Goal: Information Seeking & Learning: Check status

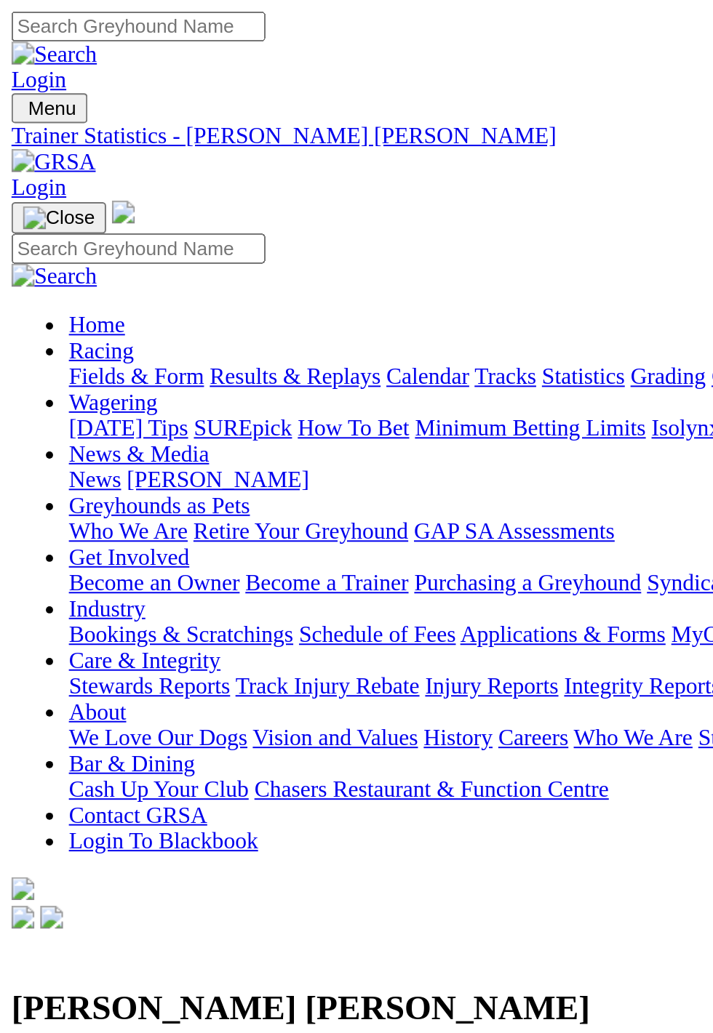
click at [198, 668] on link "03 Aug 25" at bounding box center [179, 674] width 38 height 12
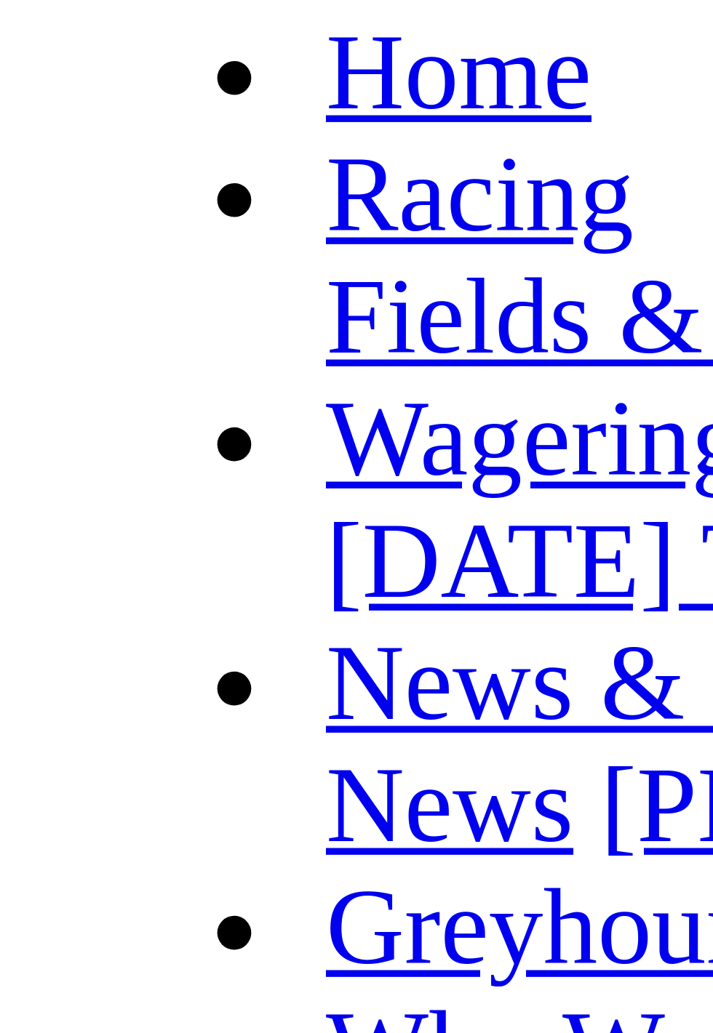
click at [46, 529] on span "[GEOGRAPHIC_DATA]" at bounding box center [65, 535] width 119 height 12
click at [26, 529] on span "[GEOGRAPHIC_DATA]" at bounding box center [65, 535] width 119 height 12
click at [127, 529] on span "[DATE]" at bounding box center [146, 535] width 38 height 12
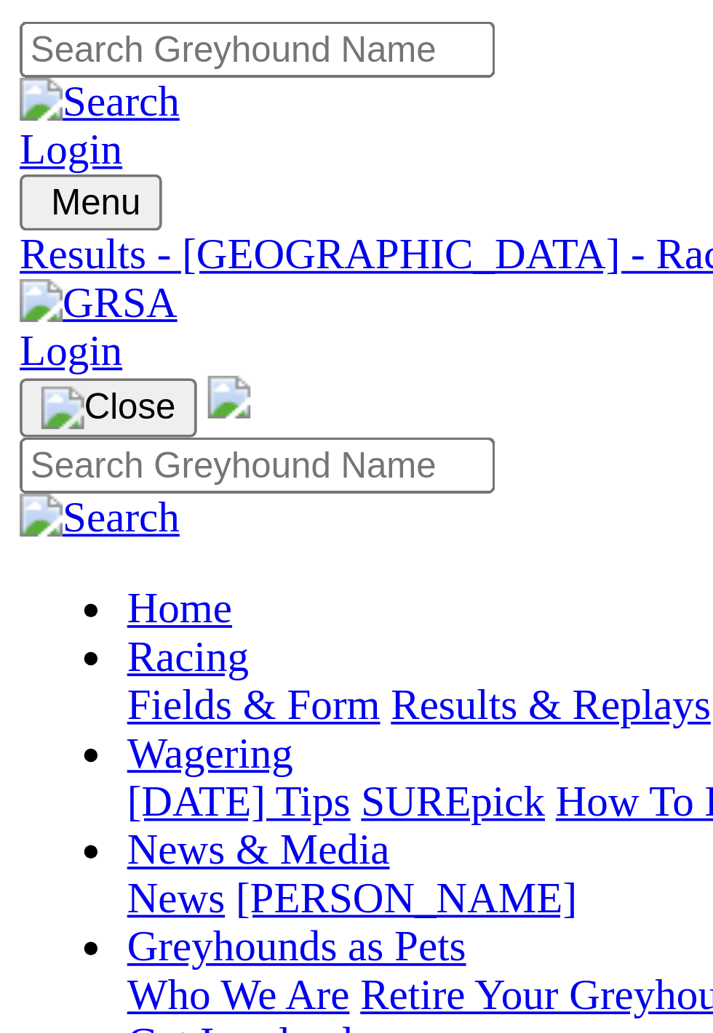
click at [97, 516] on div "R1 4 6 3 8" at bounding box center [356, 522] width 701 height 13
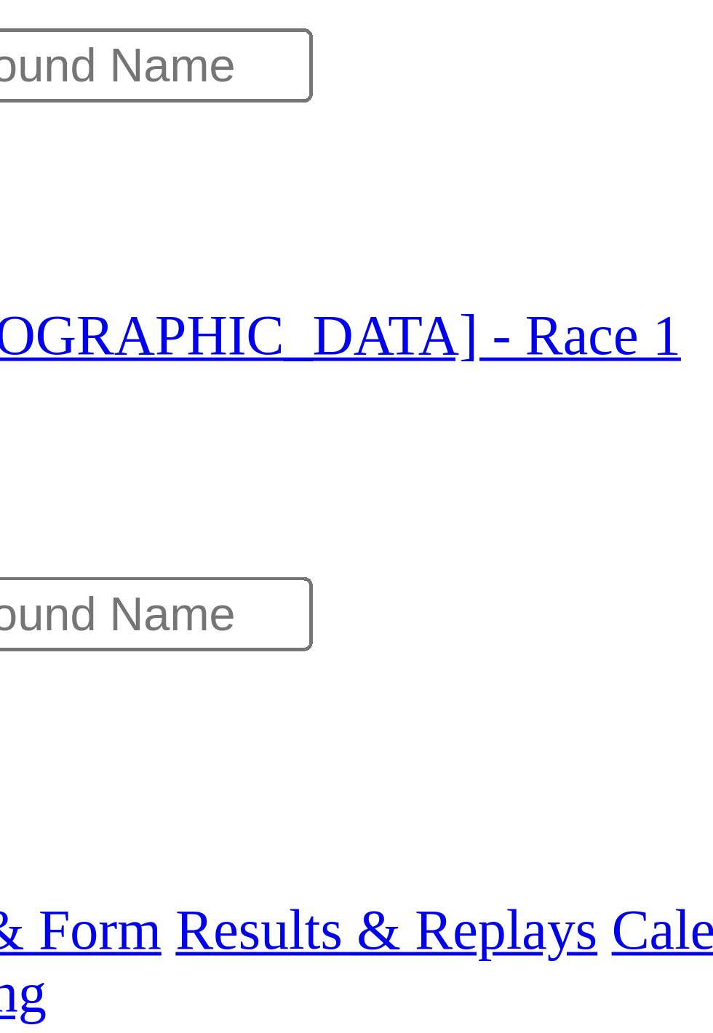
click at [55, 529] on span "9 4 2 1" at bounding box center [39, 535] width 32 height 12
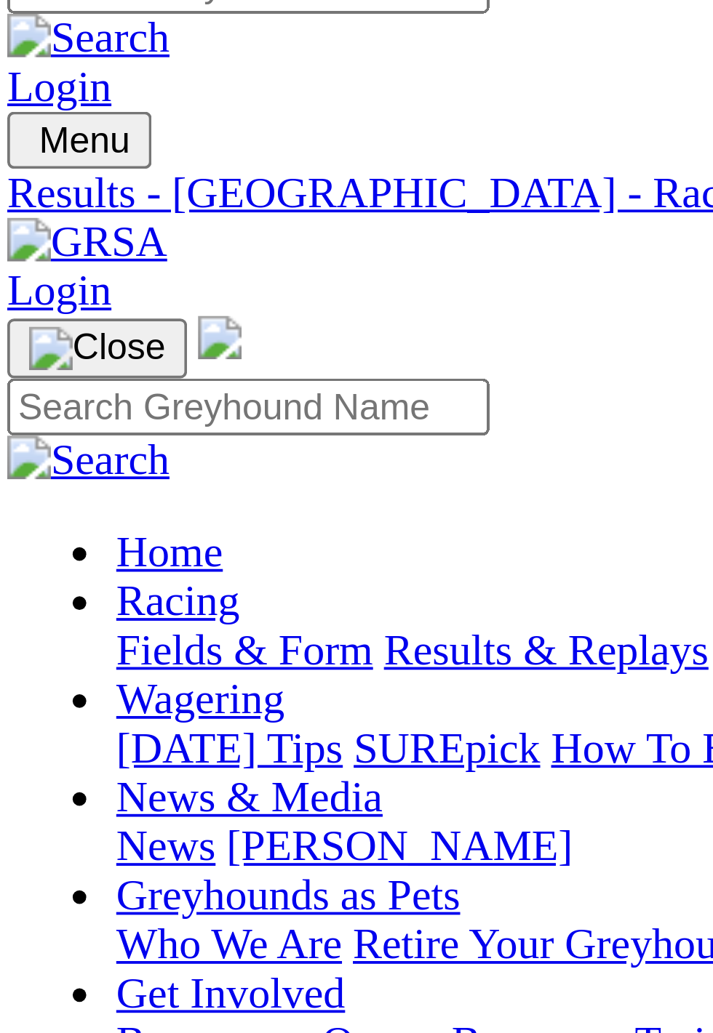
scroll to position [15, 0]
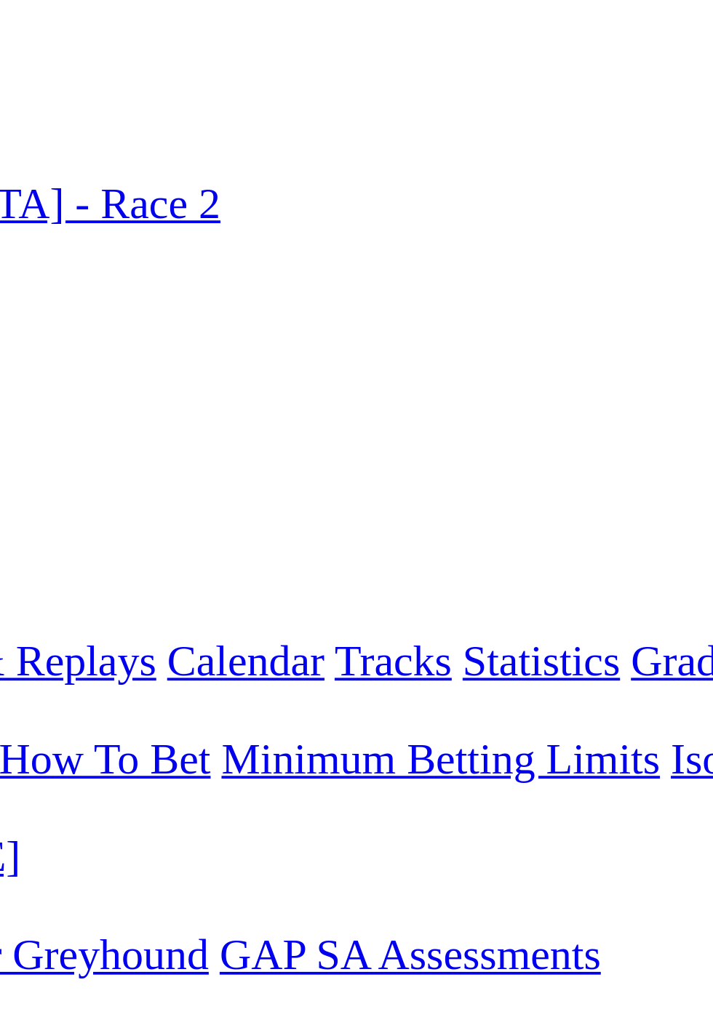
click at [20, 528] on span "R3" at bounding box center [13, 534] width 14 height 12
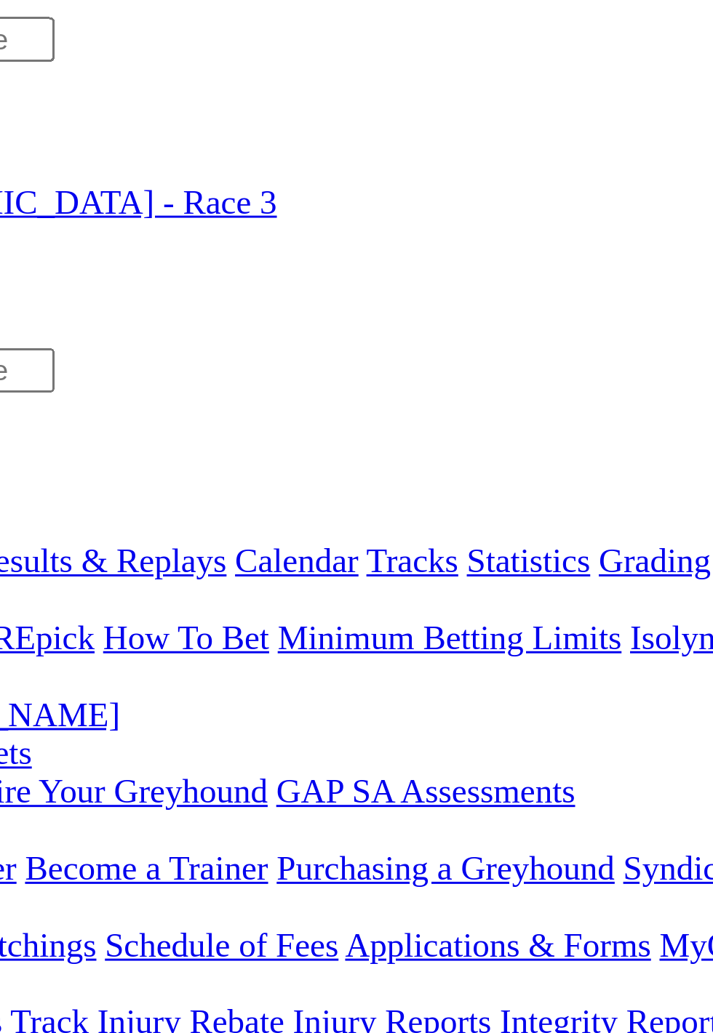
click at [20, 556] on link "R4" at bounding box center [13, 562] width 14 height 12
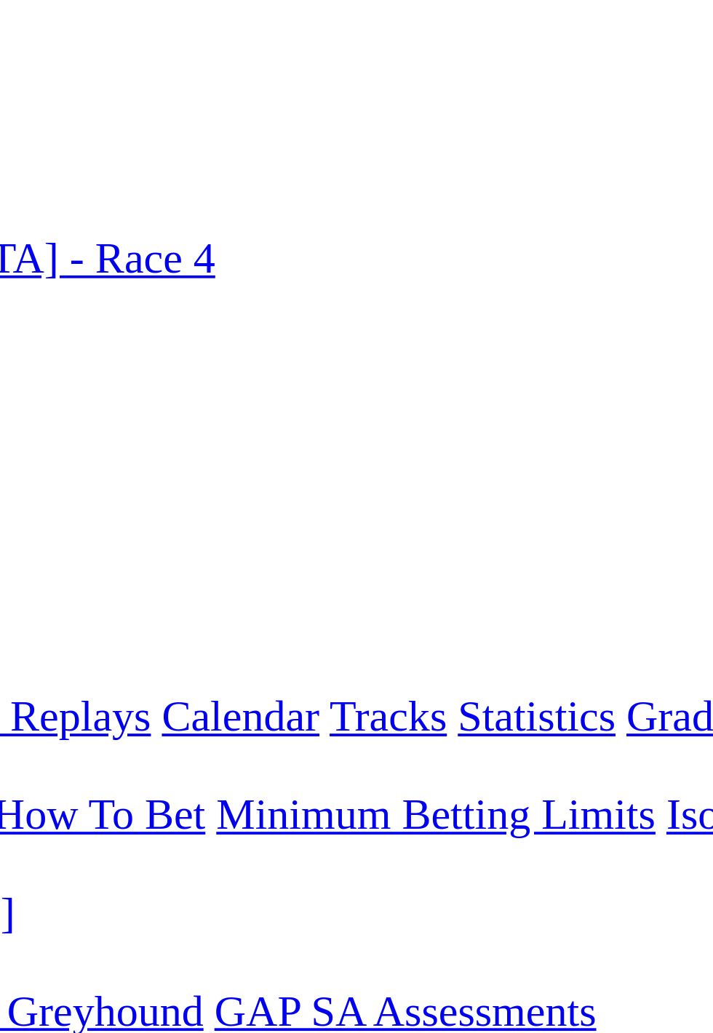
click at [20, 569] on span "R5" at bounding box center [13, 575] width 14 height 12
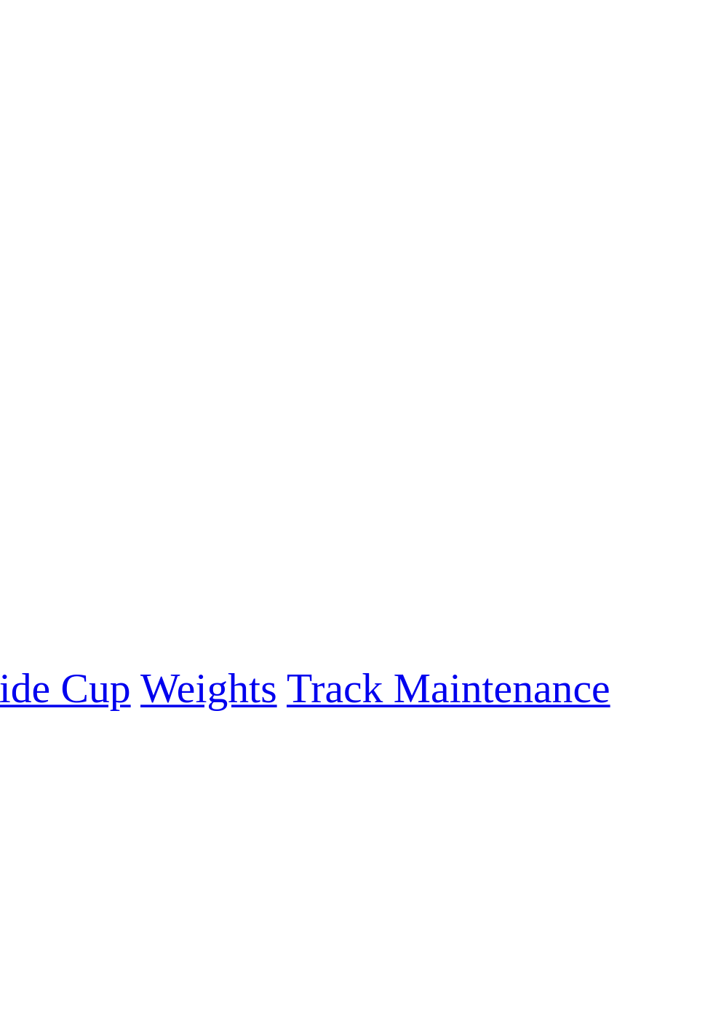
click at [25, 660] on link "R12" at bounding box center [16, 666] width 20 height 12
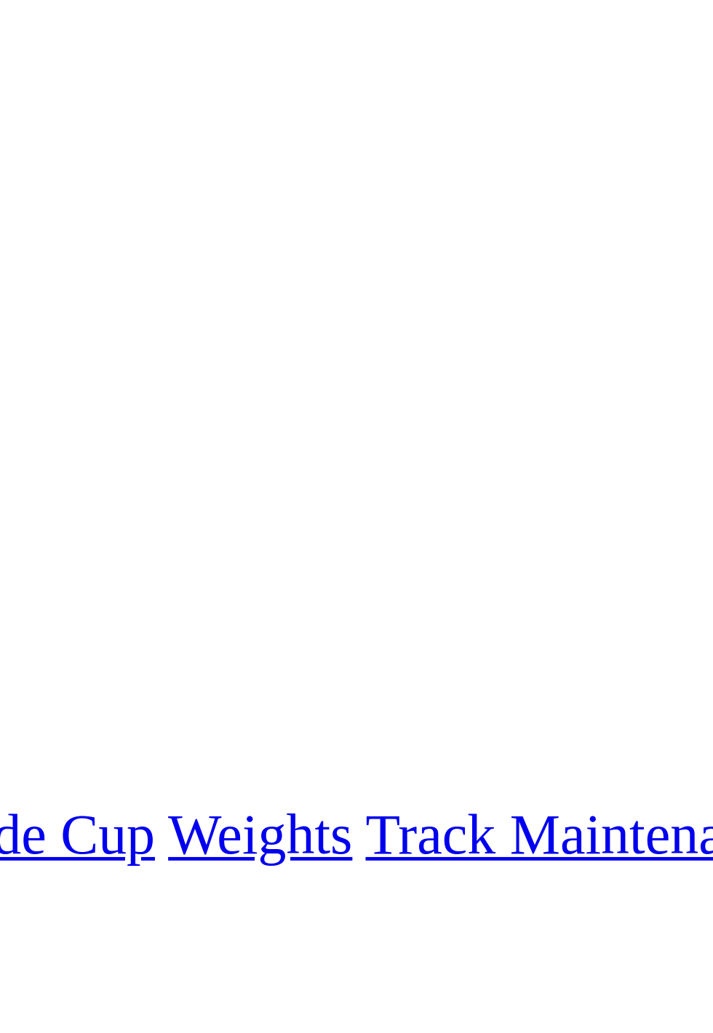
click at [25, 647] on link "R11" at bounding box center [15, 653] width 19 height 12
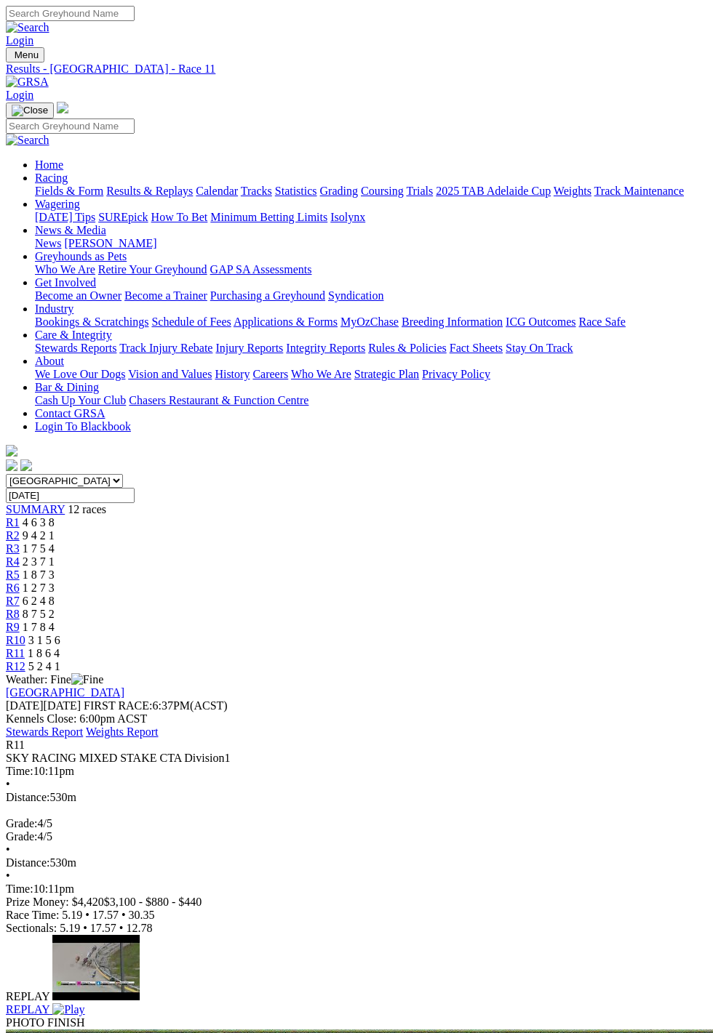
scroll to position [68, 0]
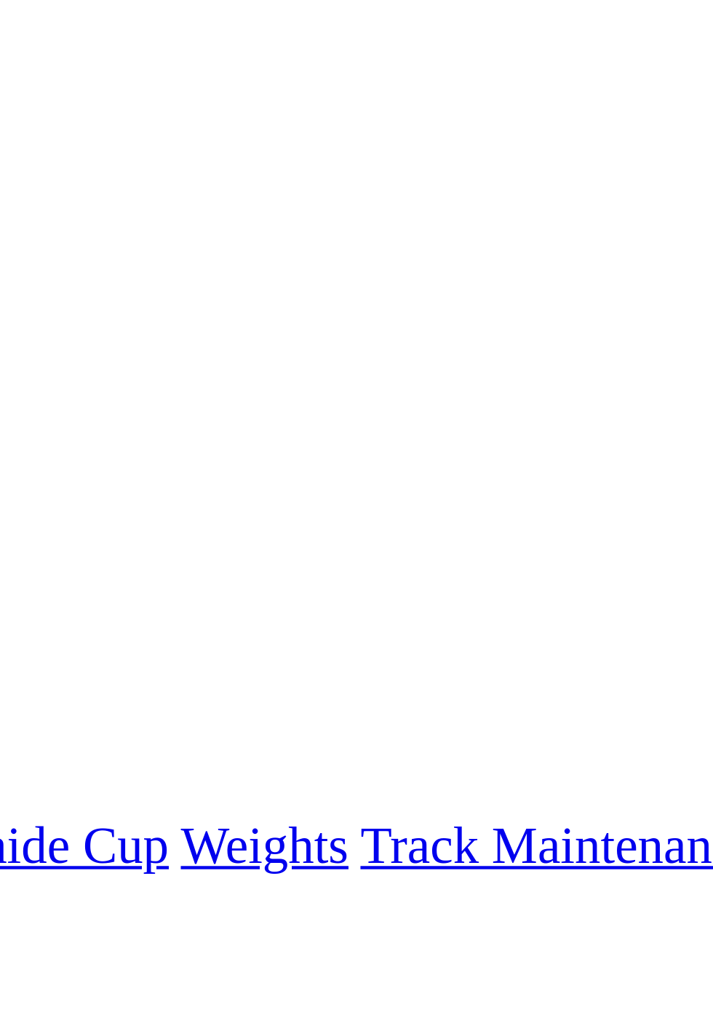
click at [25, 634] on link "R10" at bounding box center [16, 640] width 20 height 12
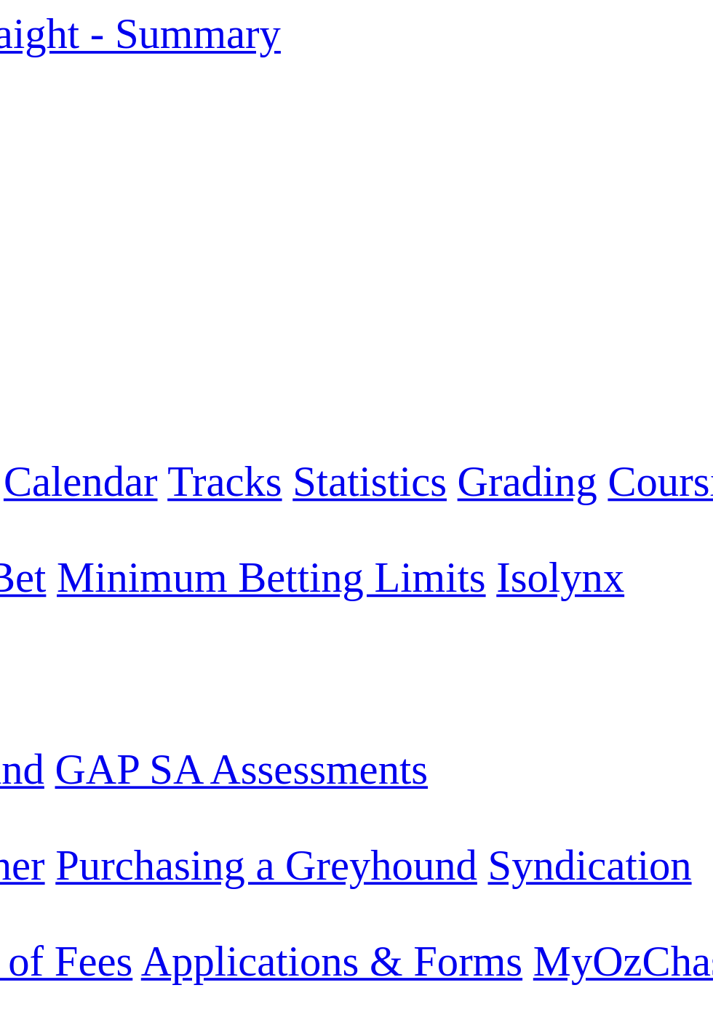
scroll to position [57, 0]
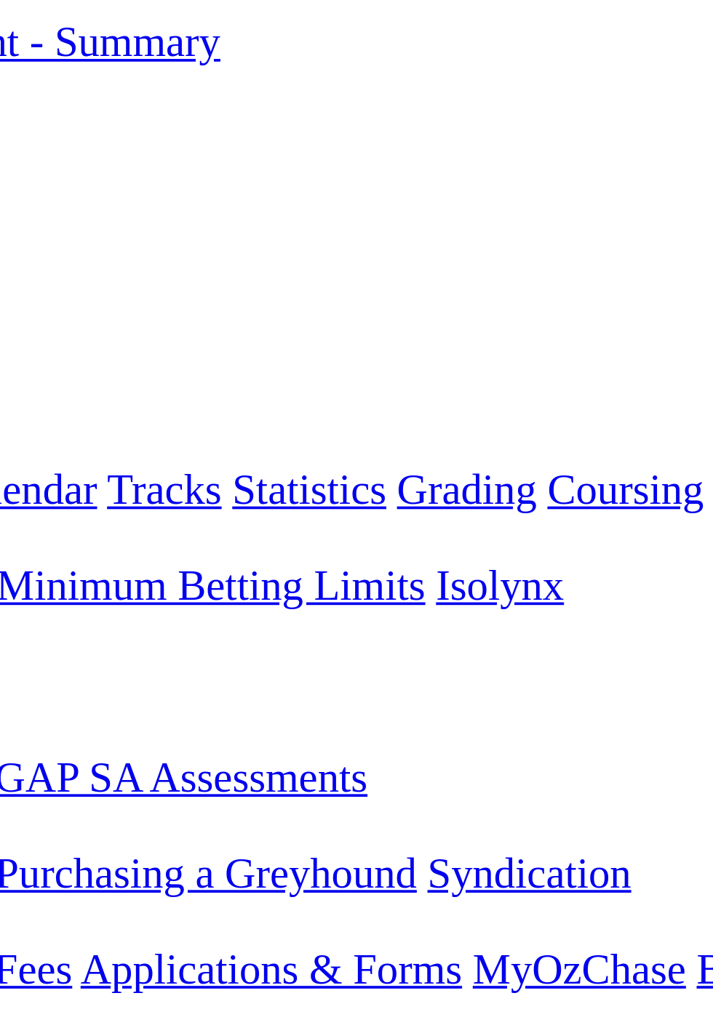
click at [373, 616] on div "Weather: Light showers" at bounding box center [356, 622] width 701 height 13
click at [20, 524] on span "R6" at bounding box center [13, 530] width 14 height 12
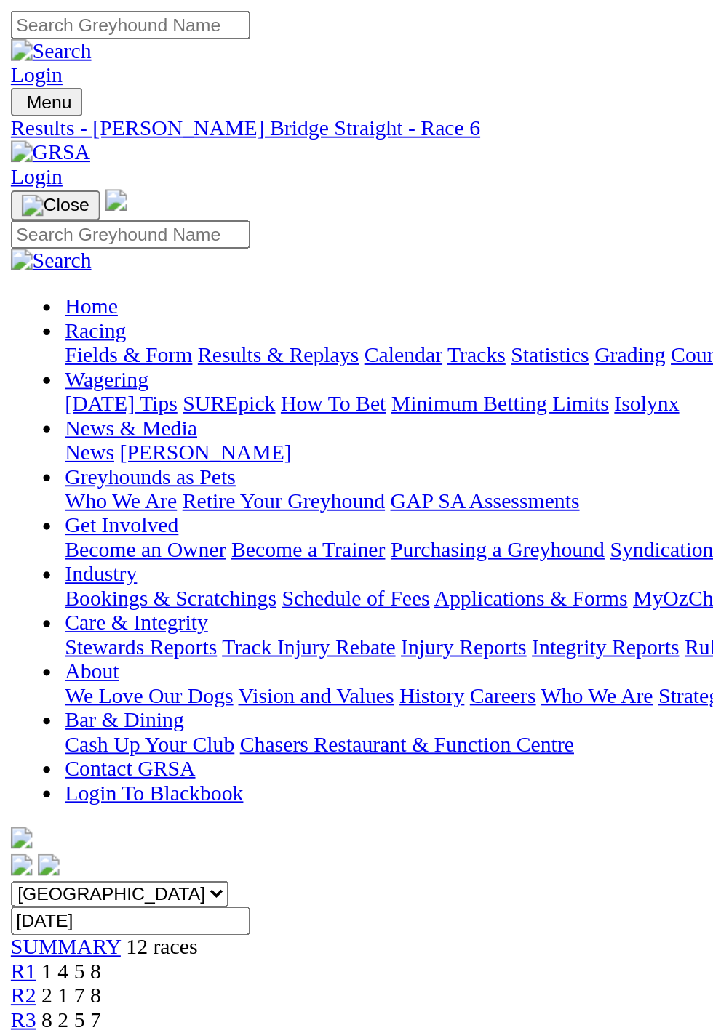
click at [49, 791] on span "Distance:" at bounding box center [28, 797] width 44 height 12
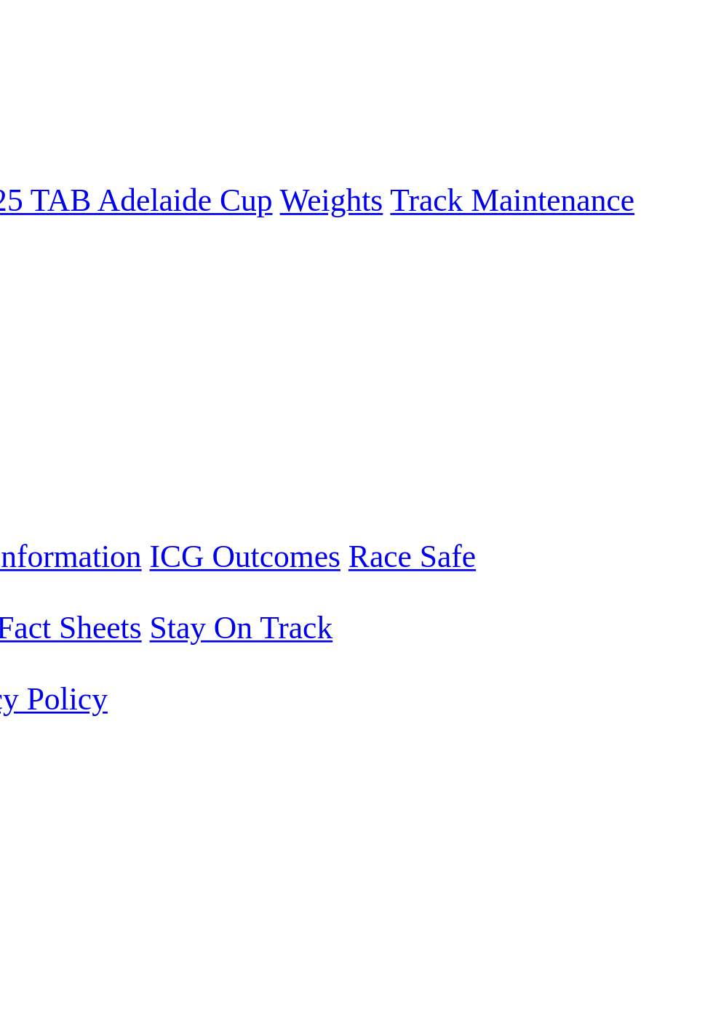
scroll to position [4, 0]
click at [32, 538] on link "F" at bounding box center [28, 544] width 7 height 12
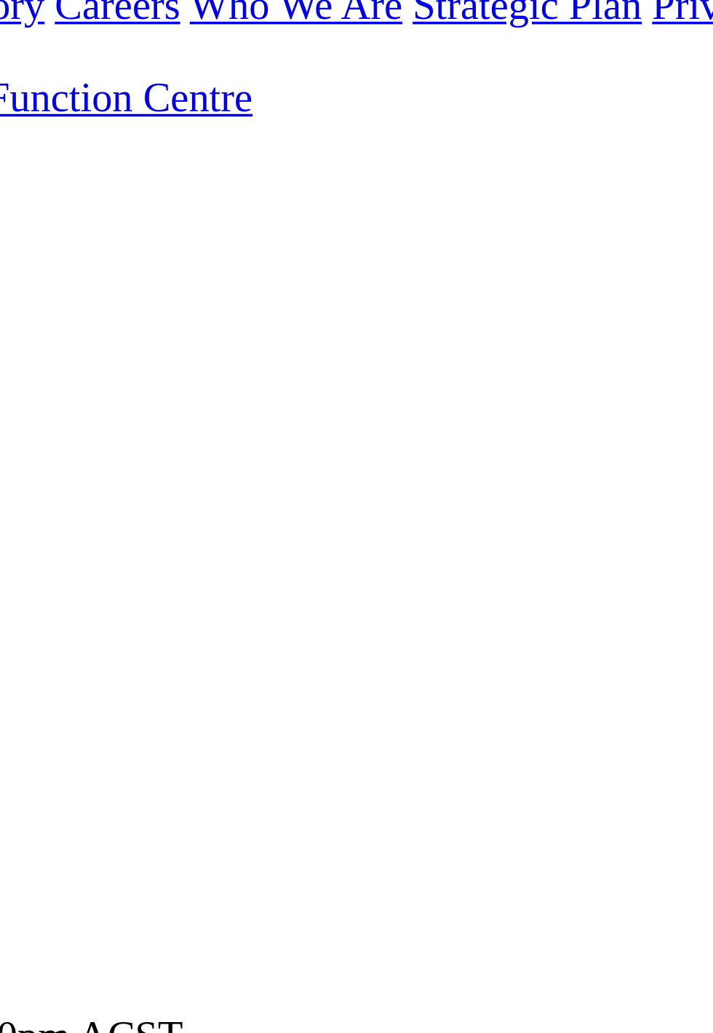
scroll to position [23, 0]
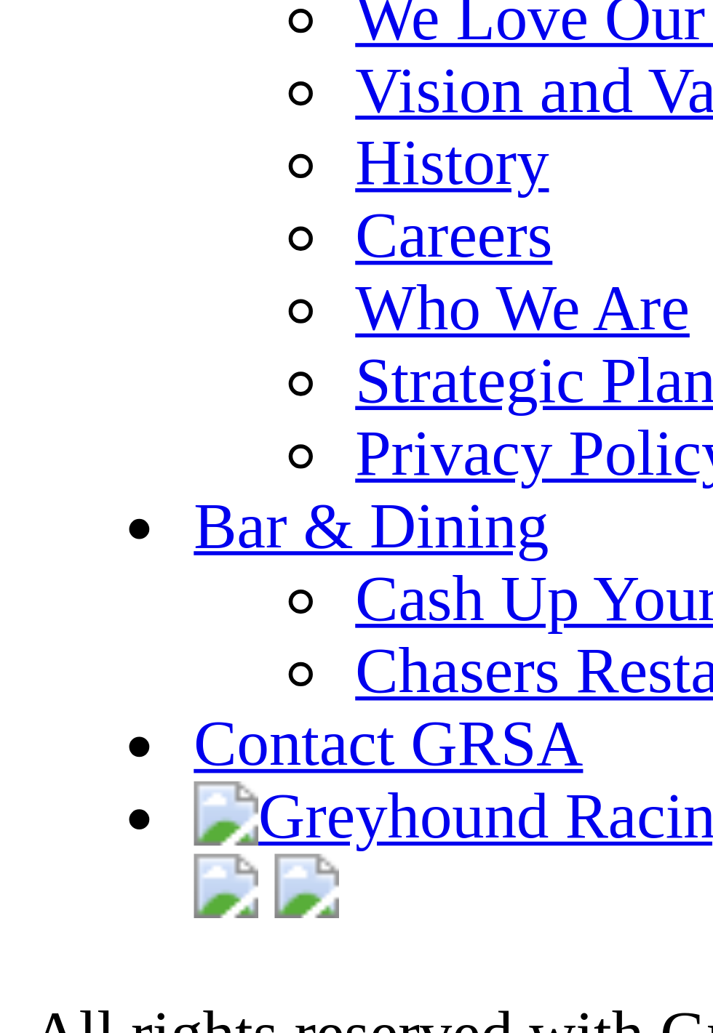
scroll to position [5134, 0]
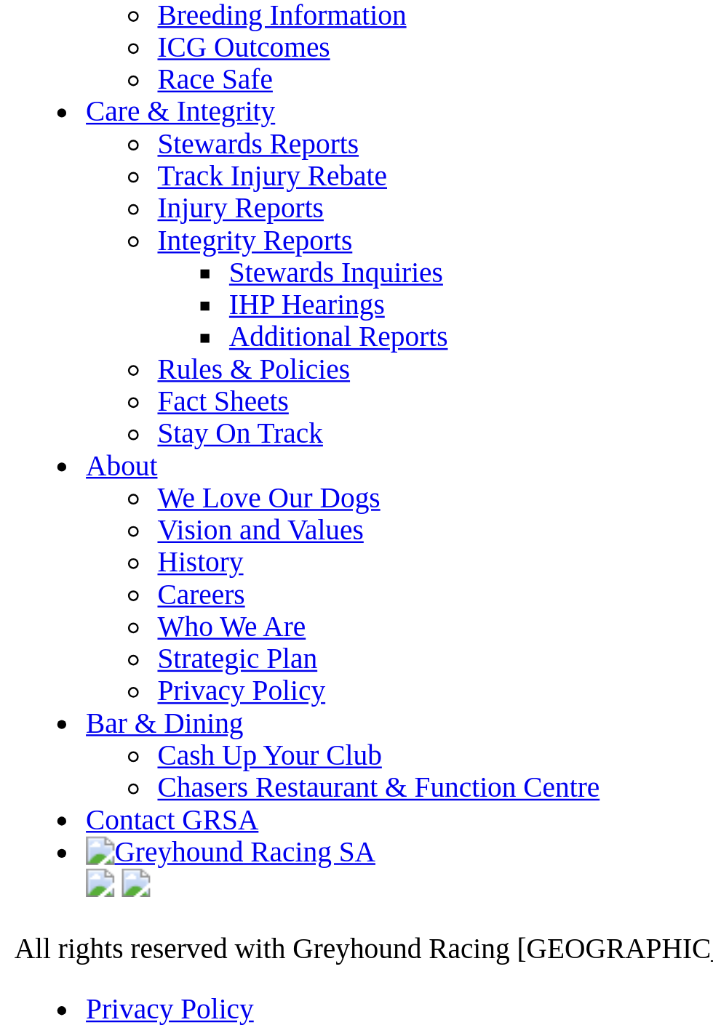
scroll to position [5282, 0]
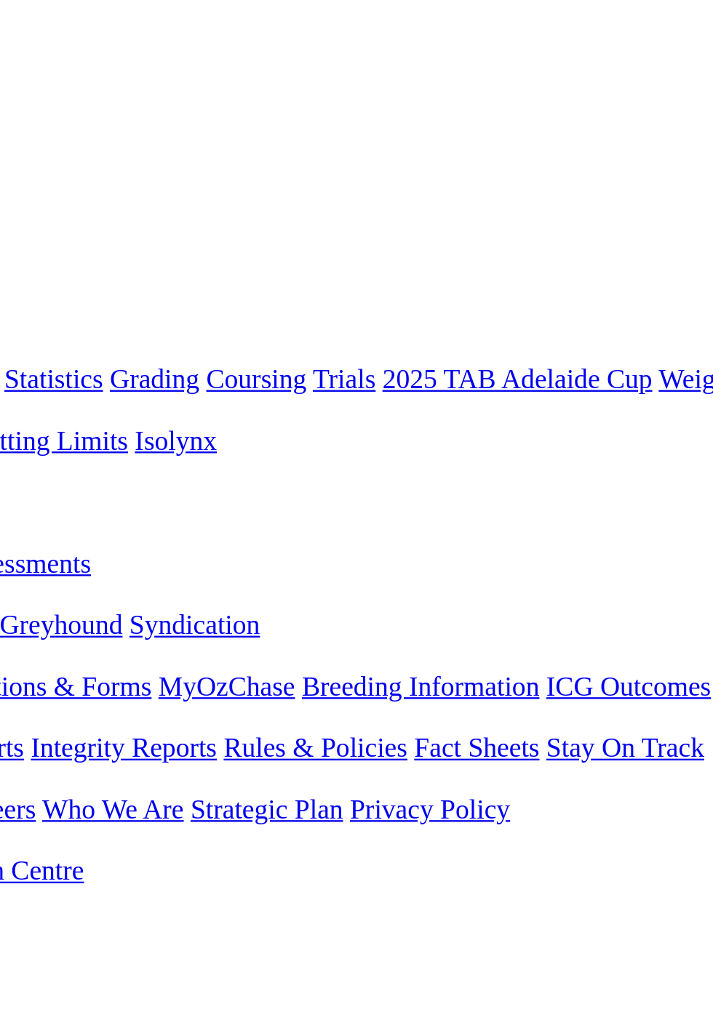
click at [561, 849] on div "R5 2 6 3 7" at bounding box center [356, 863] width 701 height 28
click at [52, 807] on img at bounding box center [47, 813] width 12 height 12
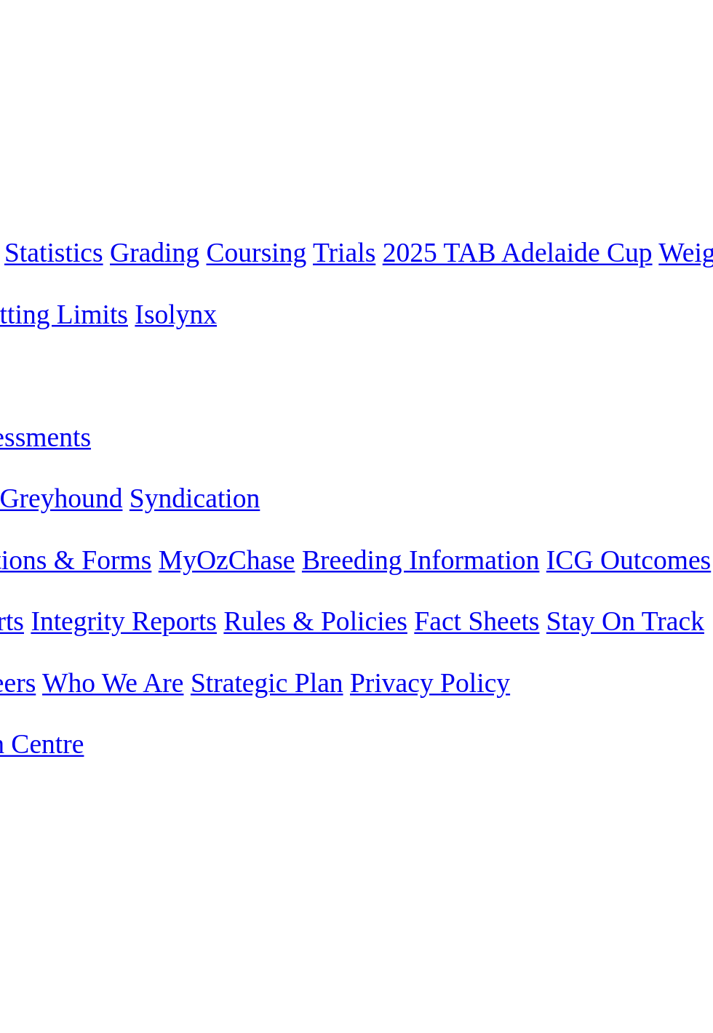
click at [38, 809] on link "7 5 8 1" at bounding box center [22, 815] width 32 height 12
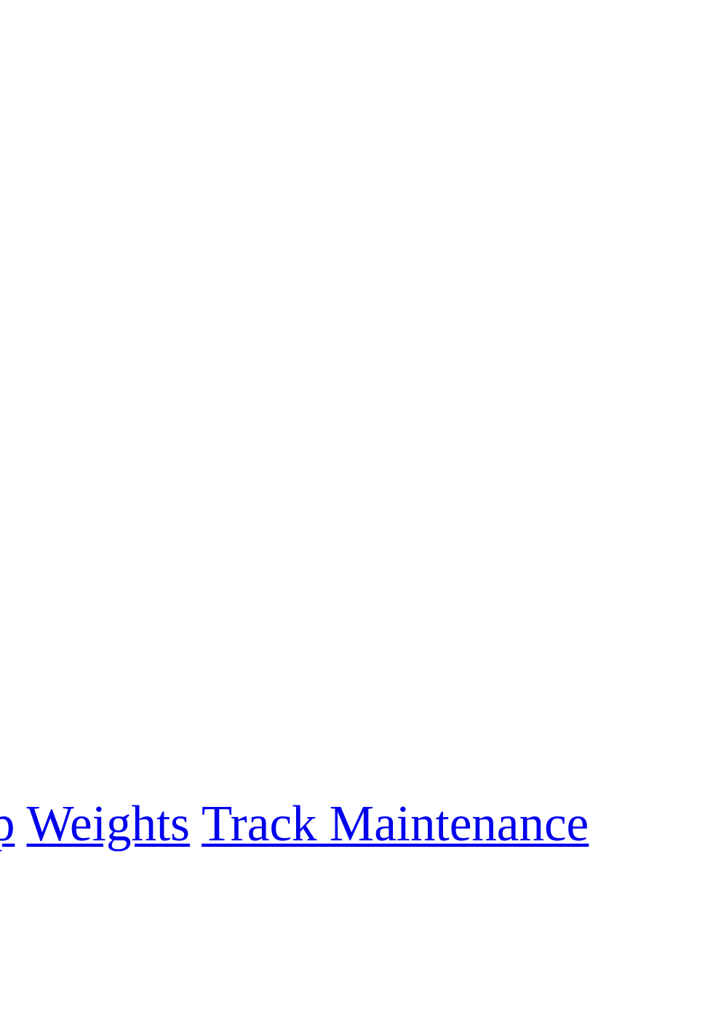
click at [614, 647] on div "R11 6m" at bounding box center [356, 653] width 701 height 13
